Goal: Task Accomplishment & Management: Manage account settings

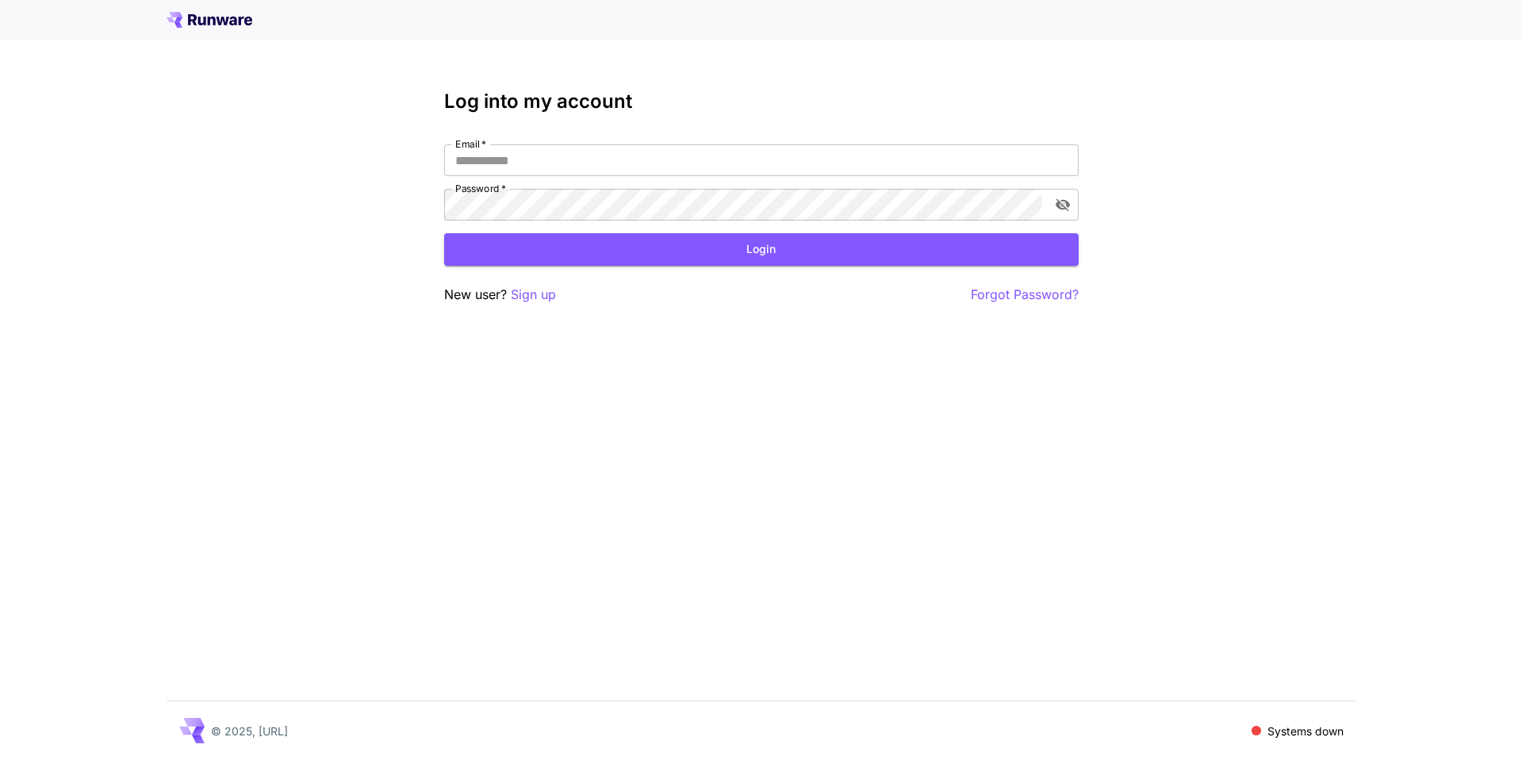
type input "**********"
click at [758, 277] on div "**********" at bounding box center [761, 197] width 635 height 214
click at [766, 263] on button "Login" at bounding box center [761, 249] width 635 height 33
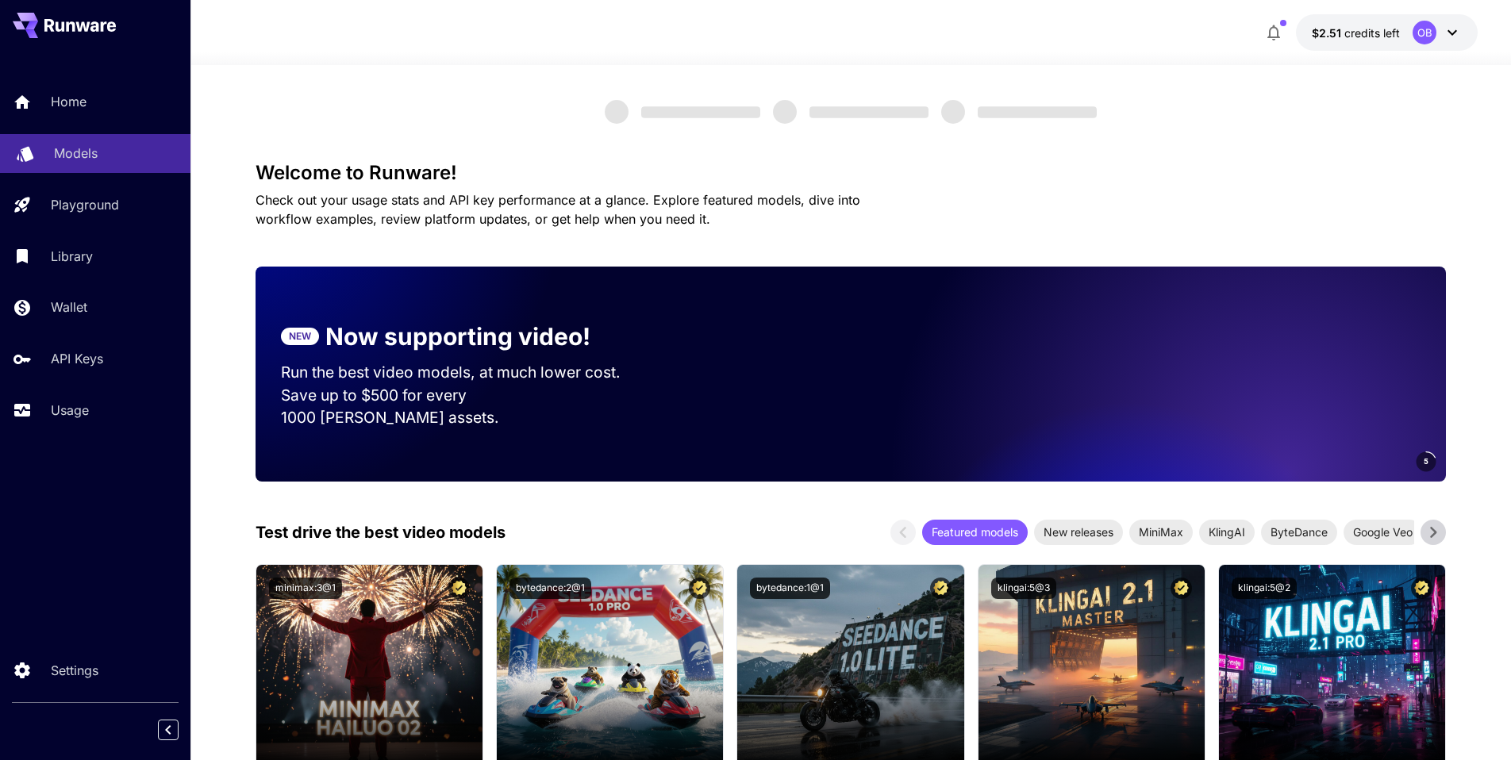
click at [116, 160] on div "Models" at bounding box center [116, 153] width 124 height 19
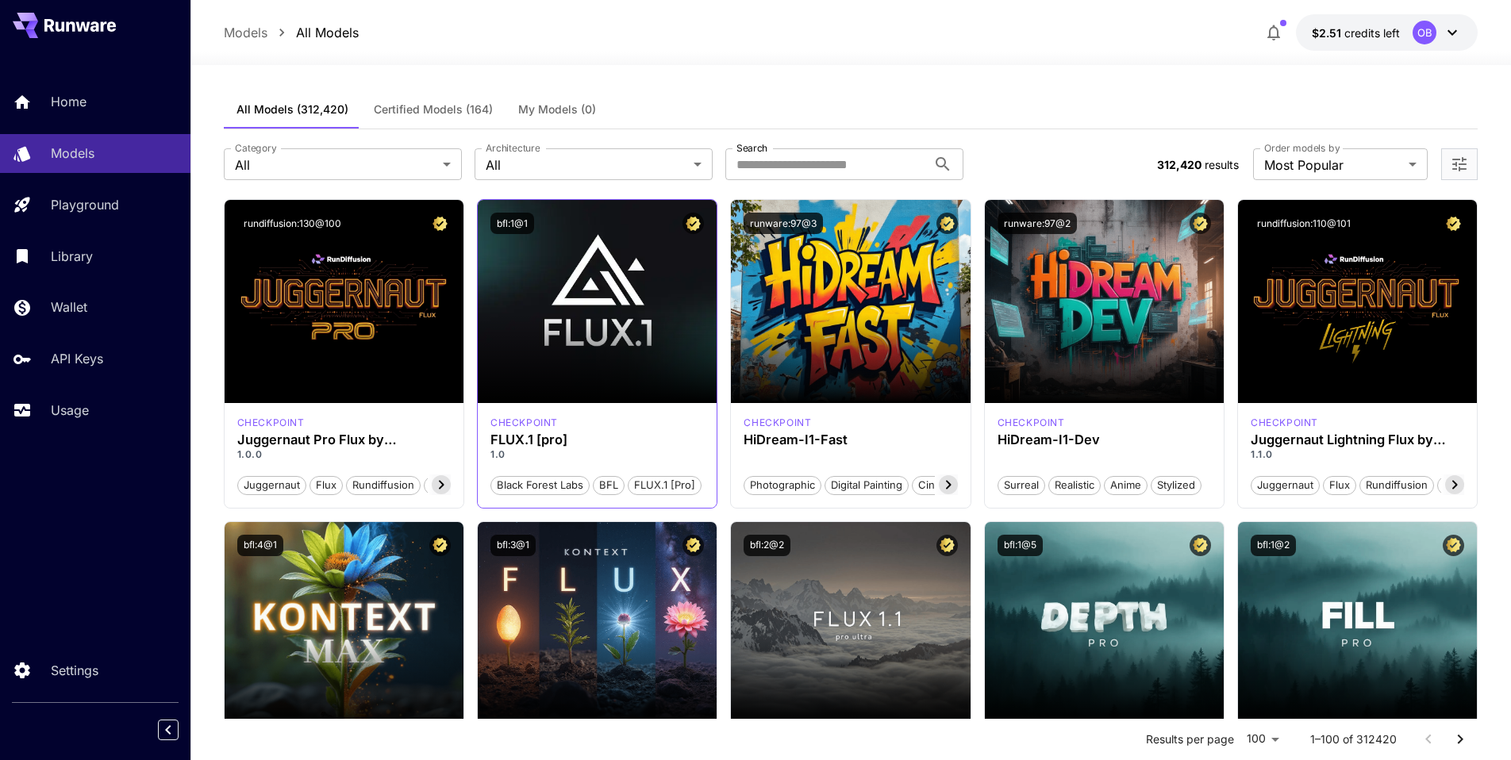
click at [546, 423] on p "checkpoint" at bounding box center [523, 423] width 67 height 14
click at [509, 421] on p "checkpoint" at bounding box center [523, 423] width 67 height 14
click at [515, 436] on h3 "FLUX.1 [pro]" at bounding box center [596, 439] width 213 height 15
click at [506, 221] on button "bfl:1@1" at bounding box center [512, 223] width 44 height 21
click at [531, 221] on button "bfl:1@1" at bounding box center [512, 223] width 44 height 21
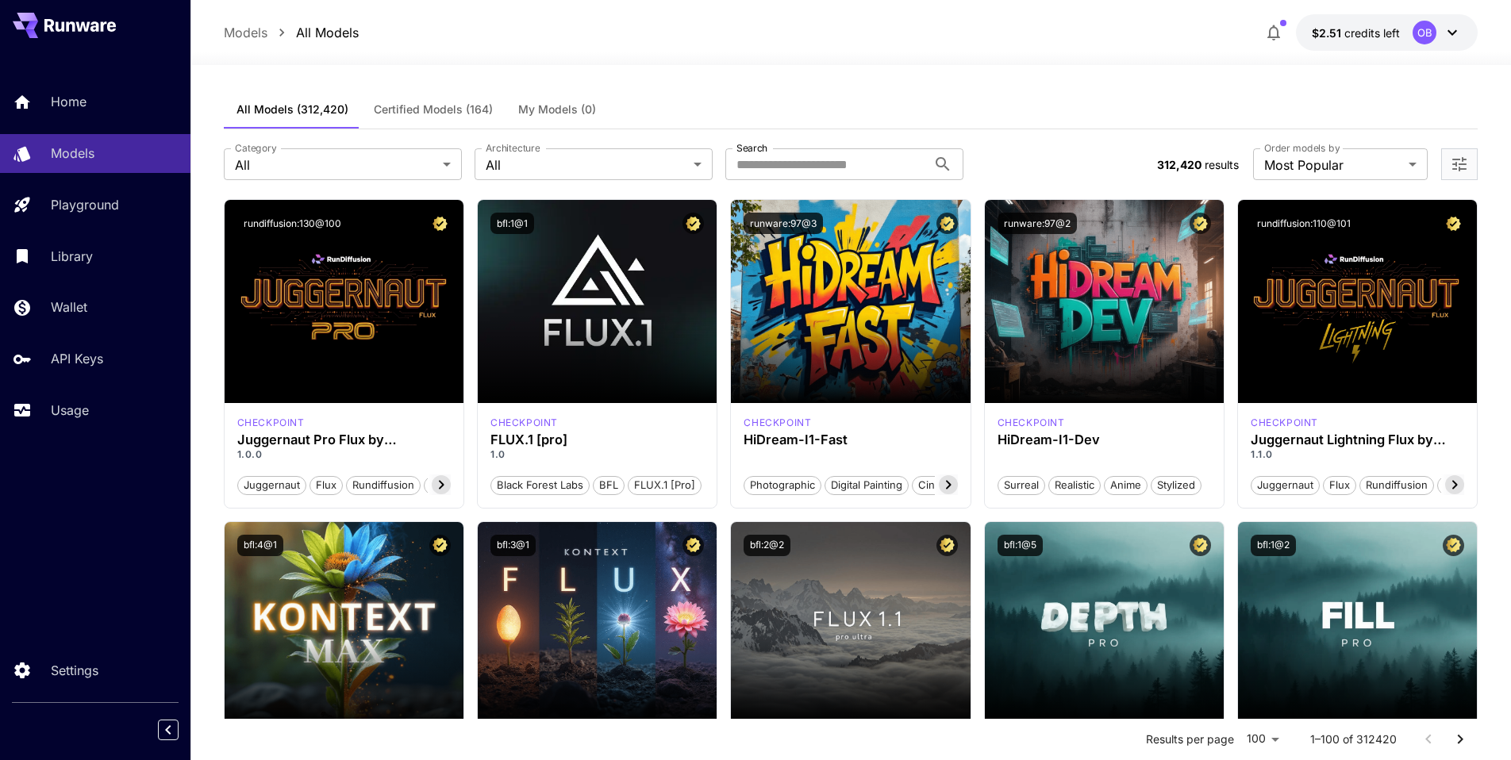
click at [1367, 33] on span "credits left" at bounding box center [1372, 32] width 56 height 13
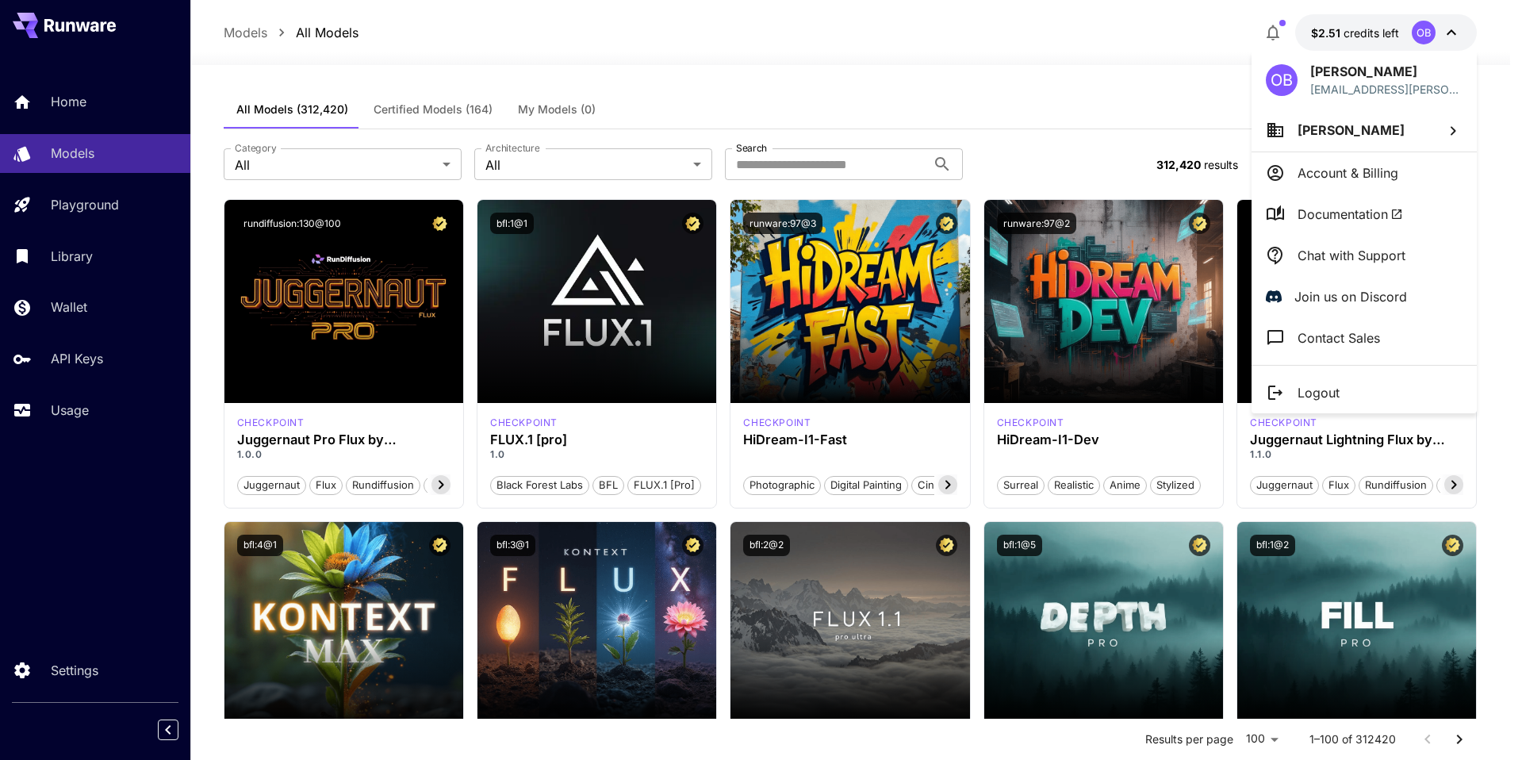
click at [68, 362] on div at bounding box center [761, 380] width 1522 height 760
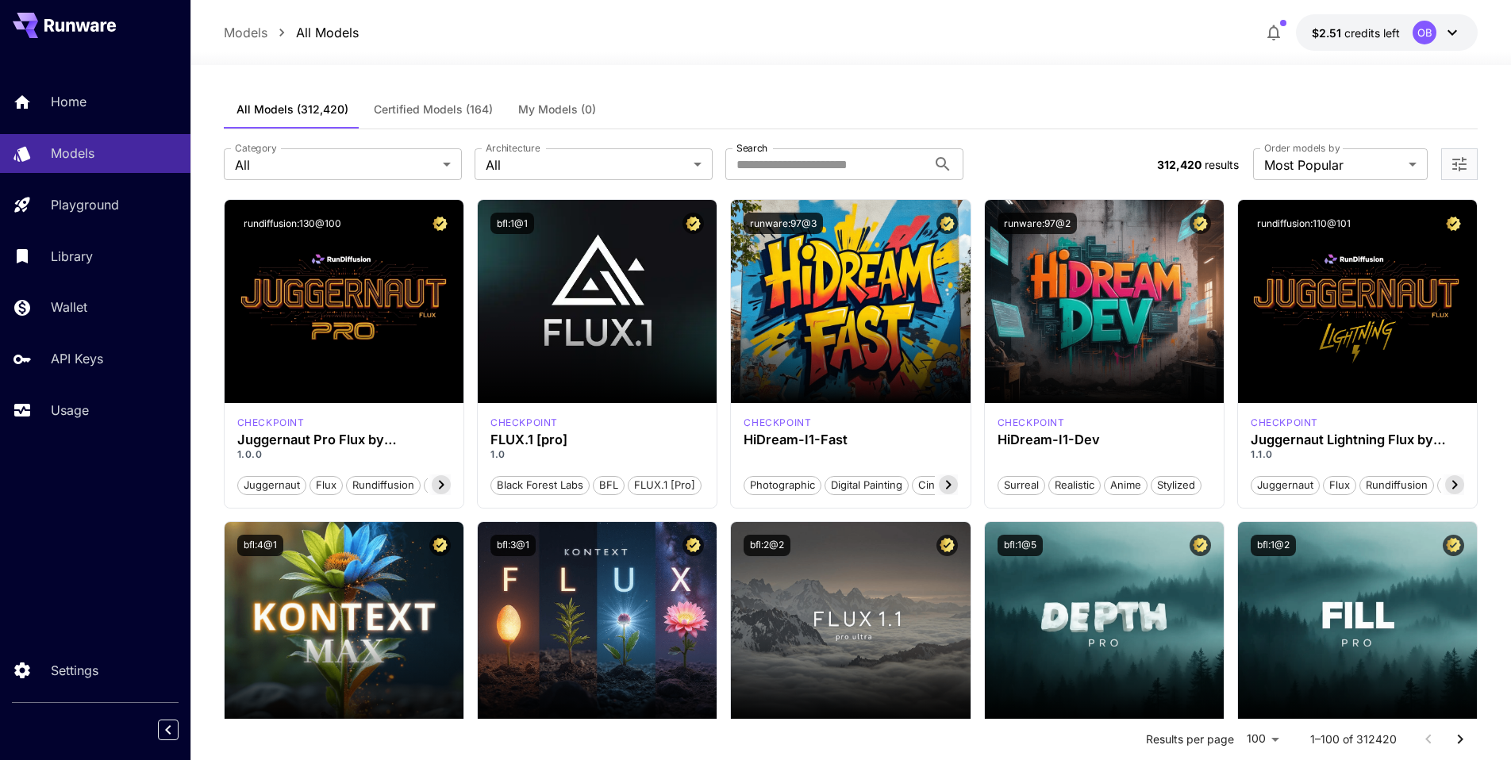
click at [68, 362] on div "OB Oleksandr Bunin sasha192.bunin@gmail.com Oleksandr Bunin Account & Billing D…" at bounding box center [127, 380] width 254 height 760
click at [70, 363] on p "API Keys" at bounding box center [77, 358] width 52 height 19
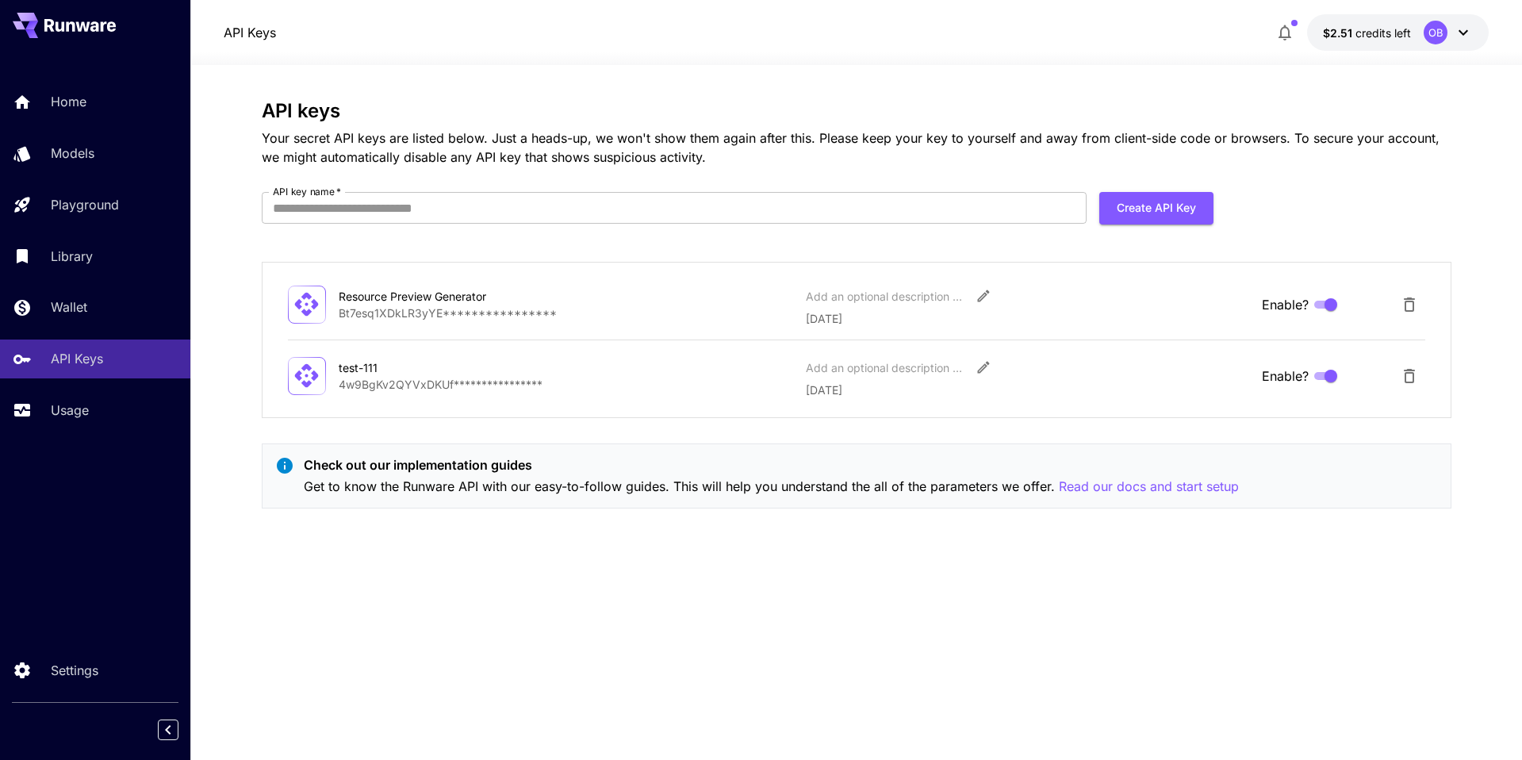
click at [589, 234] on form "API key name   * API key name   * Create API Key" at bounding box center [738, 214] width 952 height 44
click at [583, 220] on input "API key name   *" at bounding box center [674, 208] width 825 height 32
type input "*******"
click at [1154, 213] on button "Create API Key" at bounding box center [1157, 208] width 114 height 33
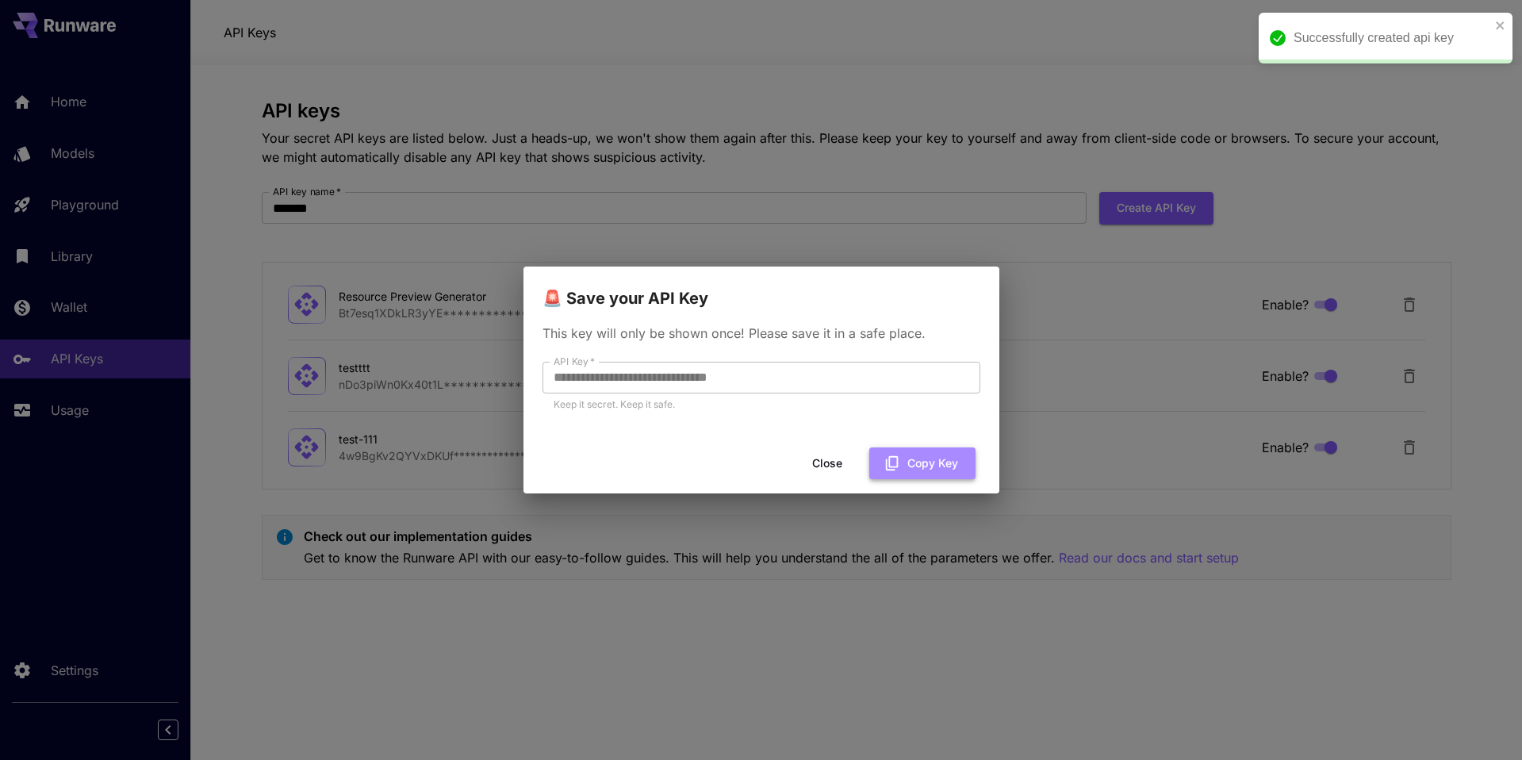
click at [885, 455] on icon "button" at bounding box center [892, 463] width 17 height 17
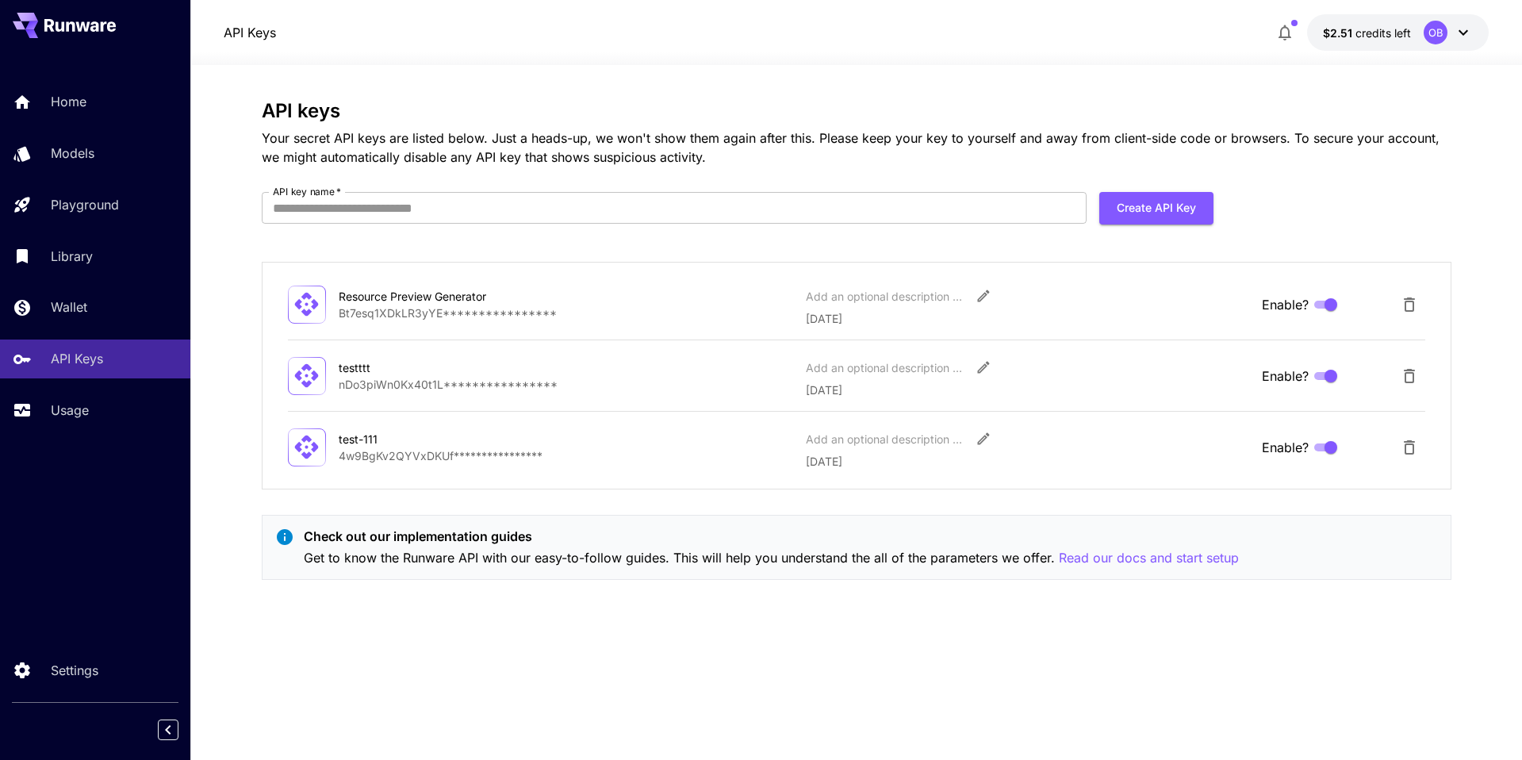
click at [745, 102] on h3 "API keys" at bounding box center [857, 111] width 1190 height 22
click at [1420, 44] on button "$2.51 credits left OB" at bounding box center [1398, 32] width 182 height 36
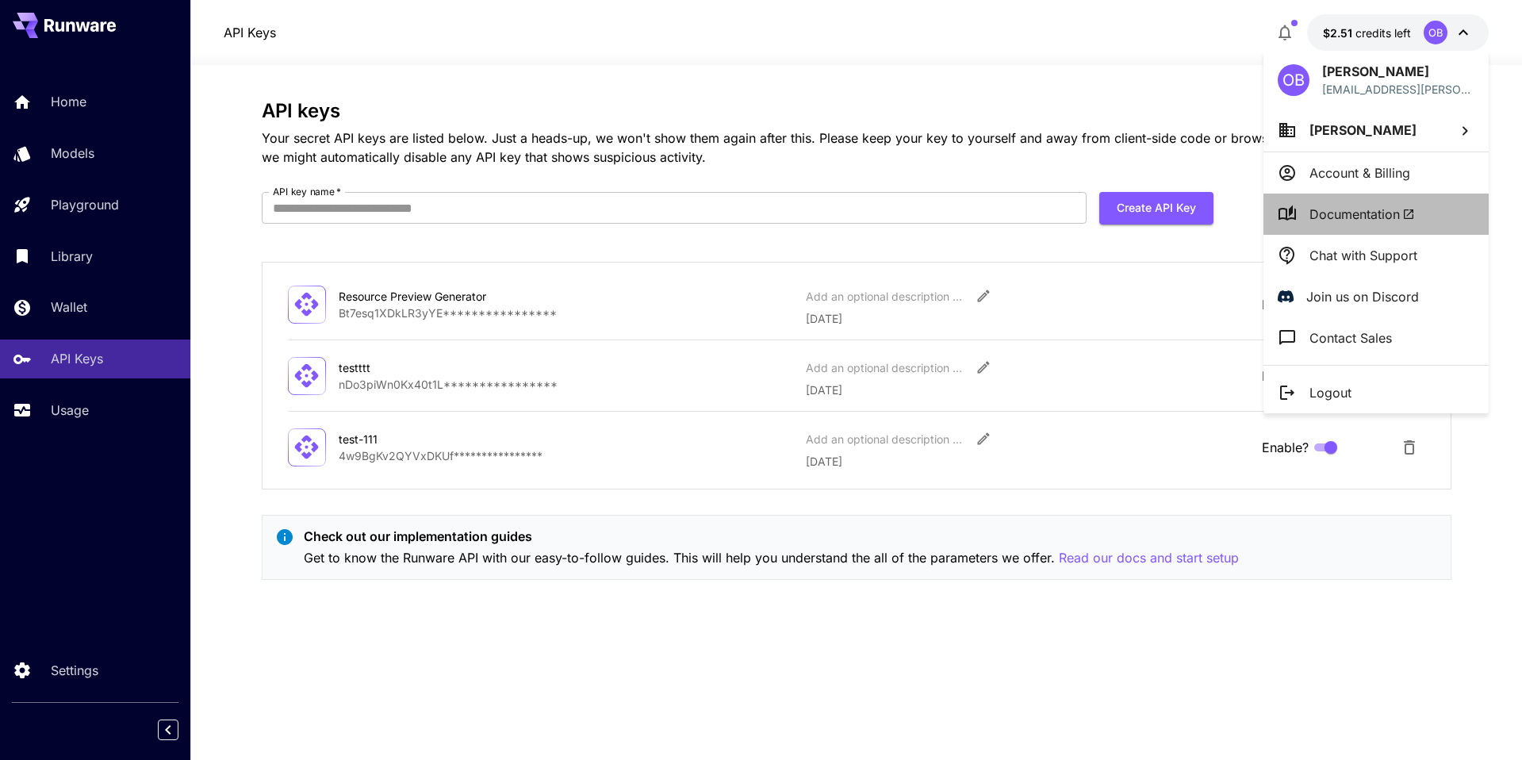
click at [1355, 202] on li "Documentation" at bounding box center [1376, 214] width 225 height 41
